Goal: Find specific page/section: Find specific page/section

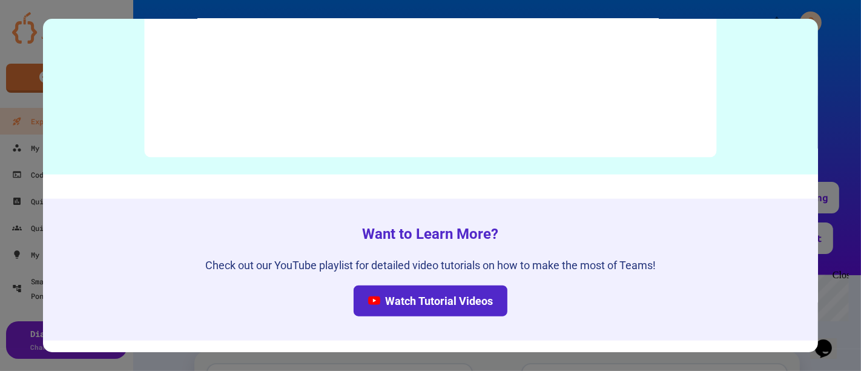
scroll to position [6129, 0]
